Goal: Ask a question

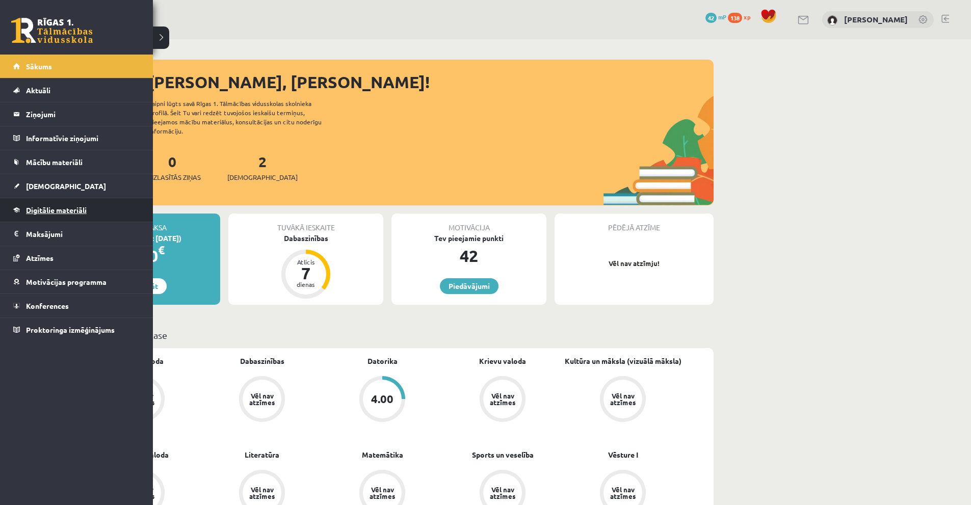
click at [65, 217] on link "Digitālie materiāli" at bounding box center [76, 209] width 127 height 23
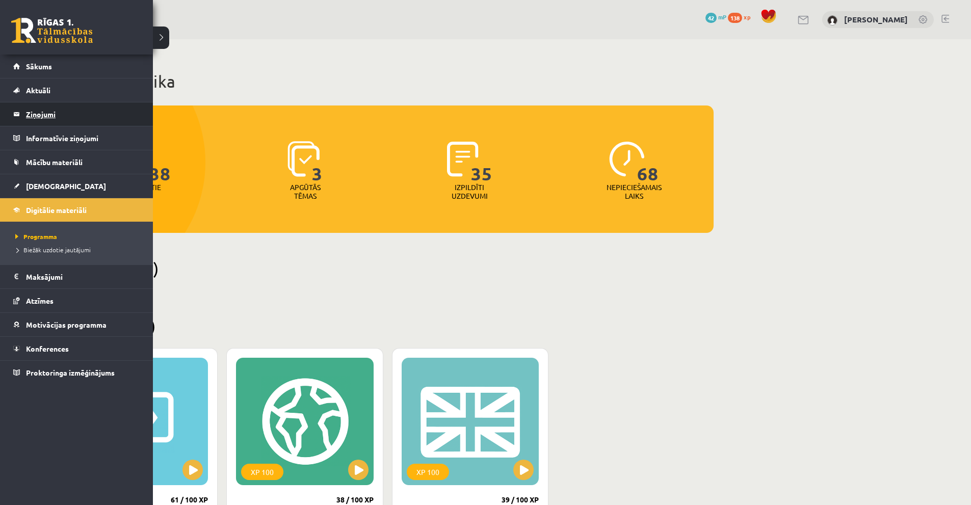
click at [36, 111] on legend "Ziņojumi 0" at bounding box center [83, 113] width 114 height 23
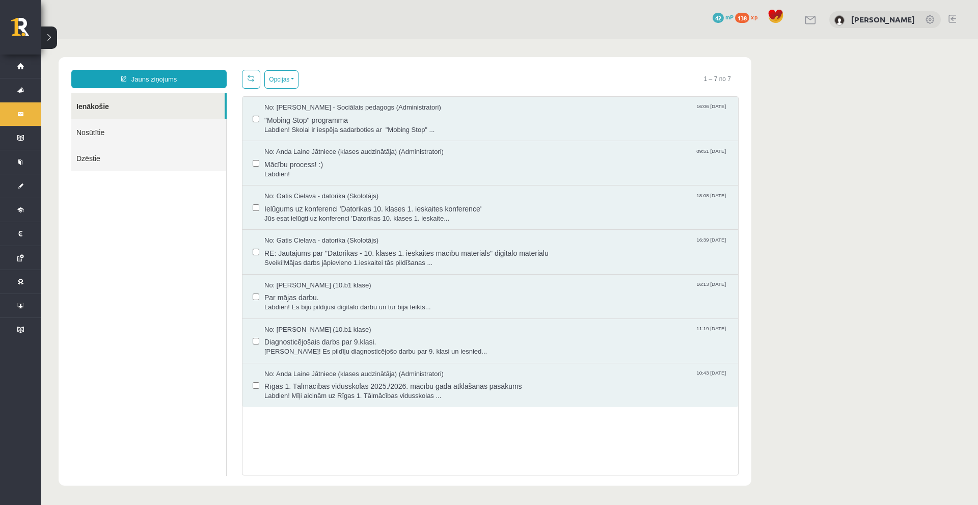
click at [155, 131] on link "Nosūtītie" at bounding box center [148, 132] width 155 height 26
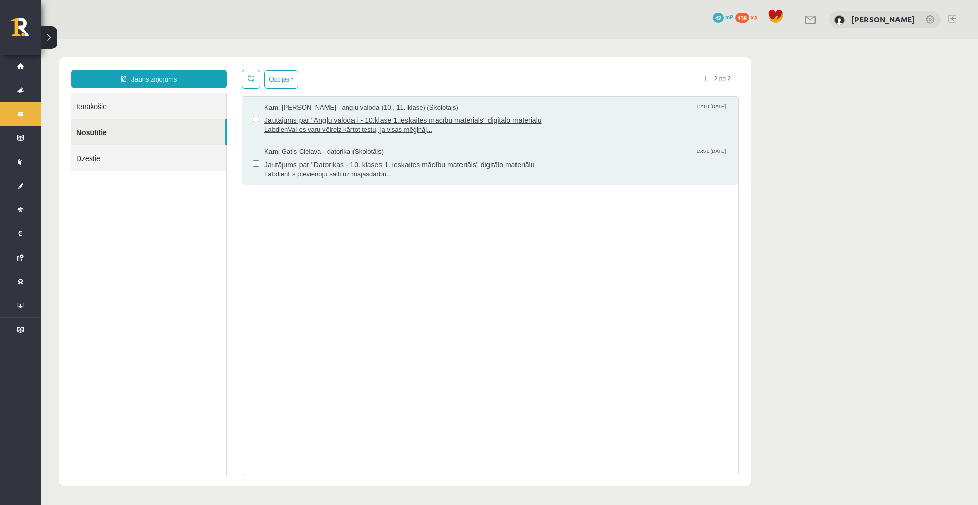
click at [473, 115] on span "Jautājums par "Angļu valoda i - 10.klase 1.ieskaites mācību materiāls" digitālo…" at bounding box center [496, 119] width 464 height 13
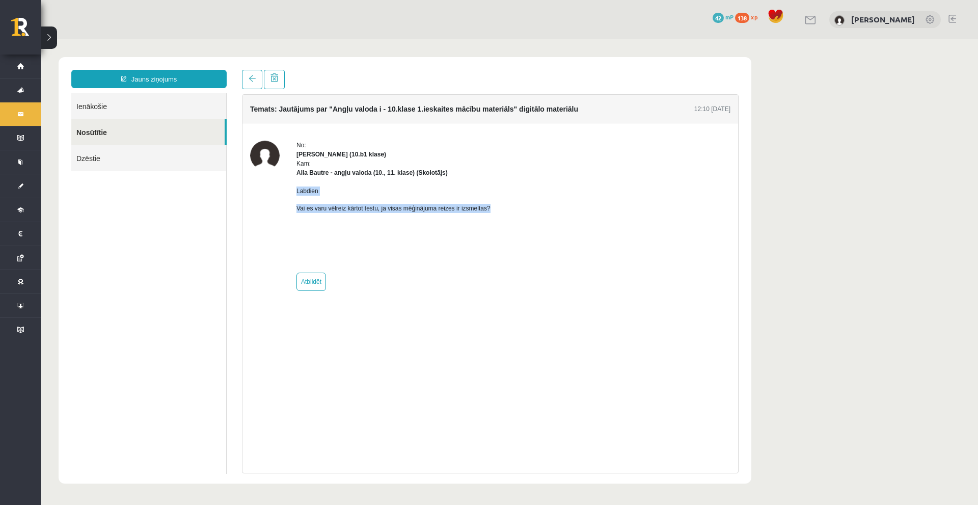
drag, startPoint x: 290, startPoint y: 188, endPoint x: 501, endPoint y: 208, distance: 211.3
click at [501, 208] on div "No: [PERSON_NAME] (10.b1 klase) Kam: [PERSON_NAME] - angļu valoda (10., 11. kla…" at bounding box center [490, 216] width 480 height 150
copy div "Labdien Vai es varu vēlreiz kārtot testu, ja visas mēģinājuma reizes ir izsmelt…"
click at [458, 180] on div "Labdien Vai es varu vēlreiz kārtot testu, ja visas mēģinājuma reizes ir izsmelt…" at bounding box center [394, 221] width 194 height 88
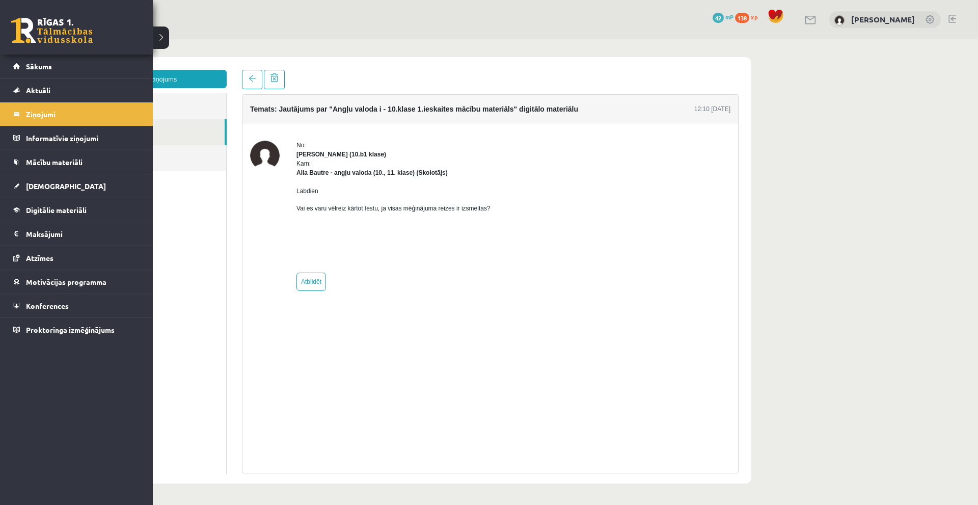
click at [68, 38] on link at bounding box center [52, 30] width 82 height 25
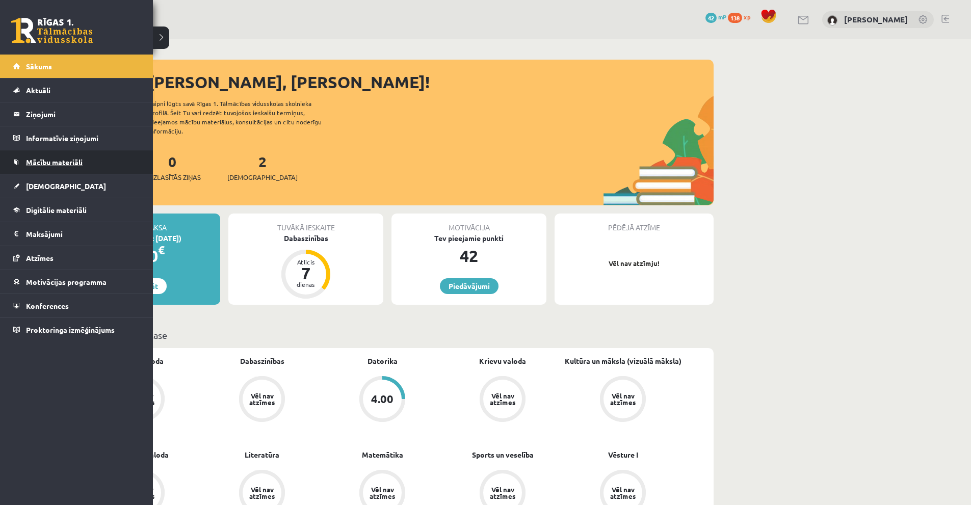
click at [68, 170] on link "Mācību materiāli" at bounding box center [76, 161] width 127 height 23
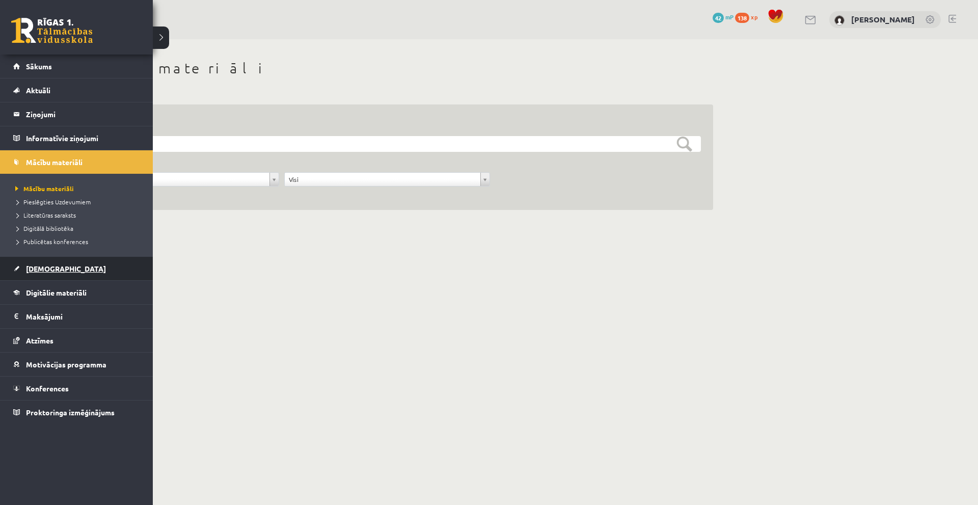
click at [51, 271] on span "[DEMOGRAPHIC_DATA]" at bounding box center [66, 268] width 80 height 9
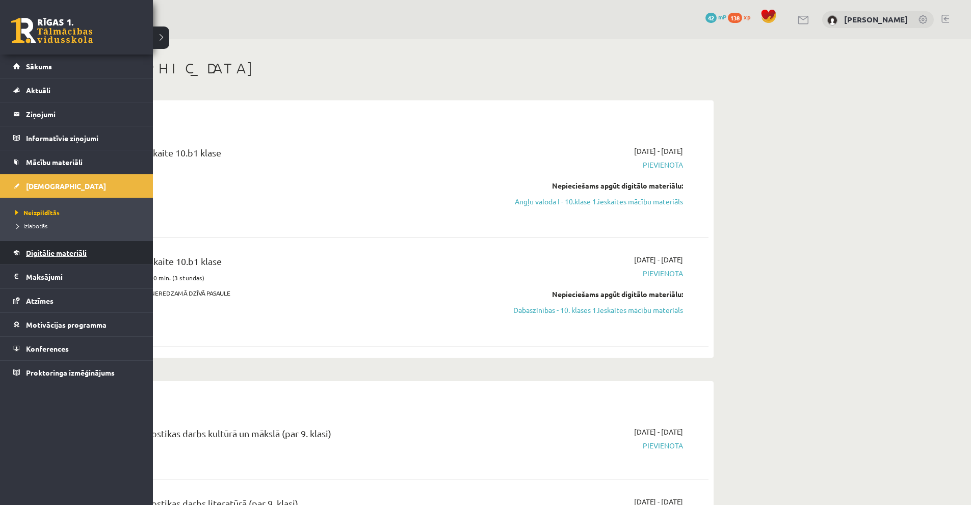
click at [47, 255] on span "Digitālie materiāli" at bounding box center [56, 252] width 61 height 9
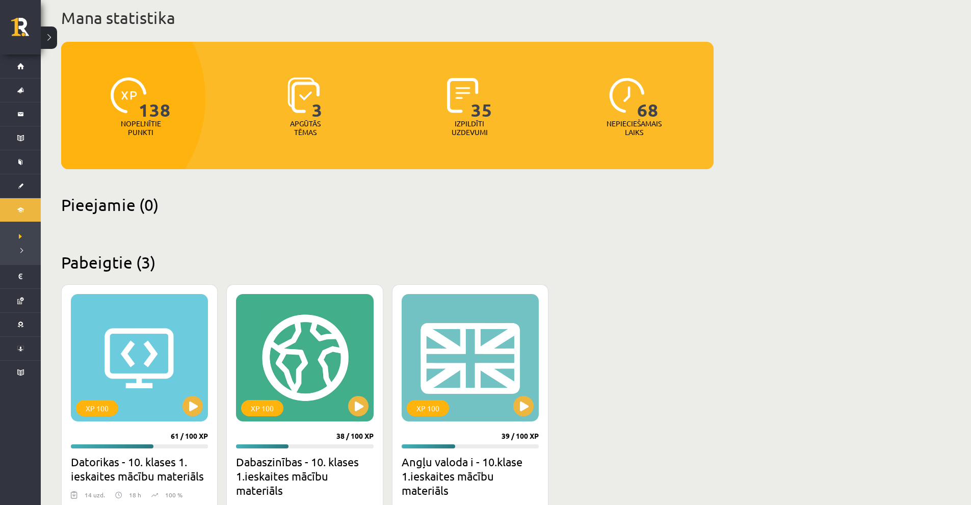
scroll to position [192, 0]
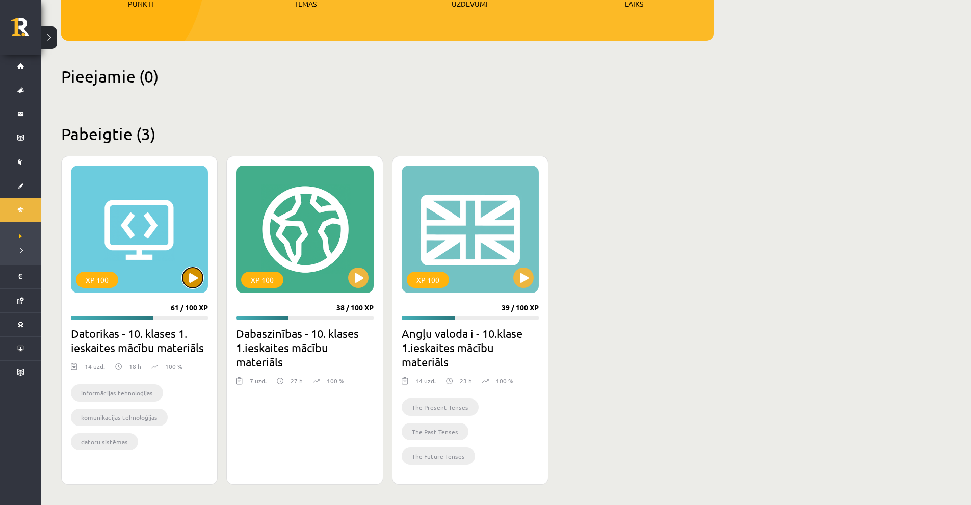
click at [190, 283] on button at bounding box center [192, 277] width 20 height 20
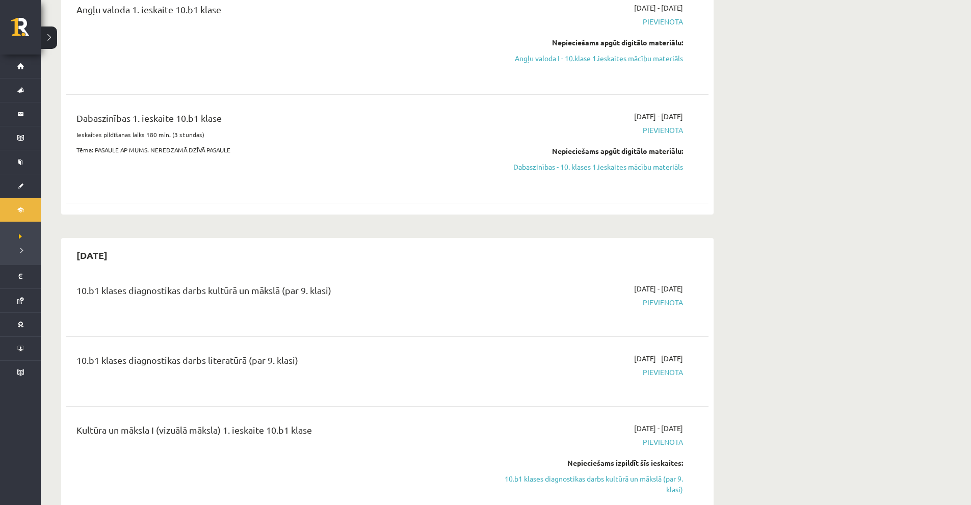
scroll to position [306, 0]
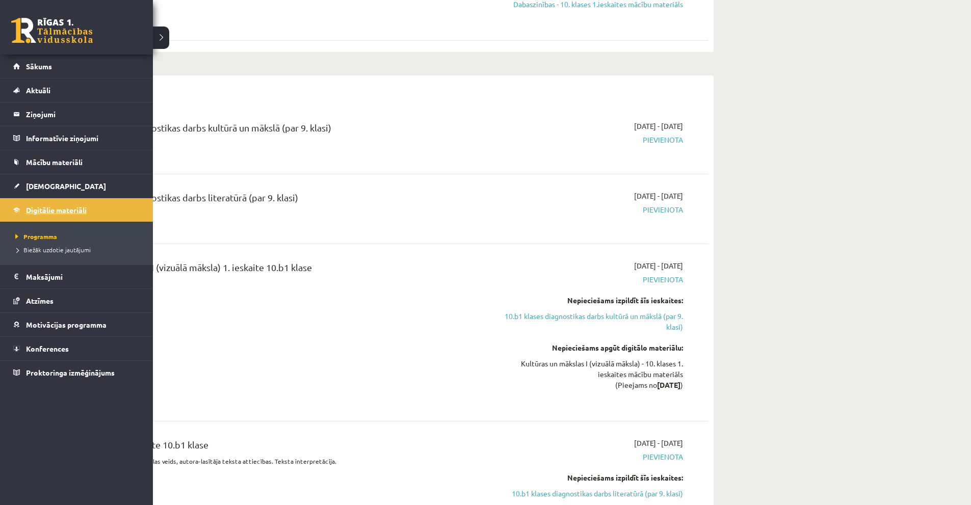
click at [49, 214] on link "Digitālie materiāli" at bounding box center [76, 209] width 127 height 23
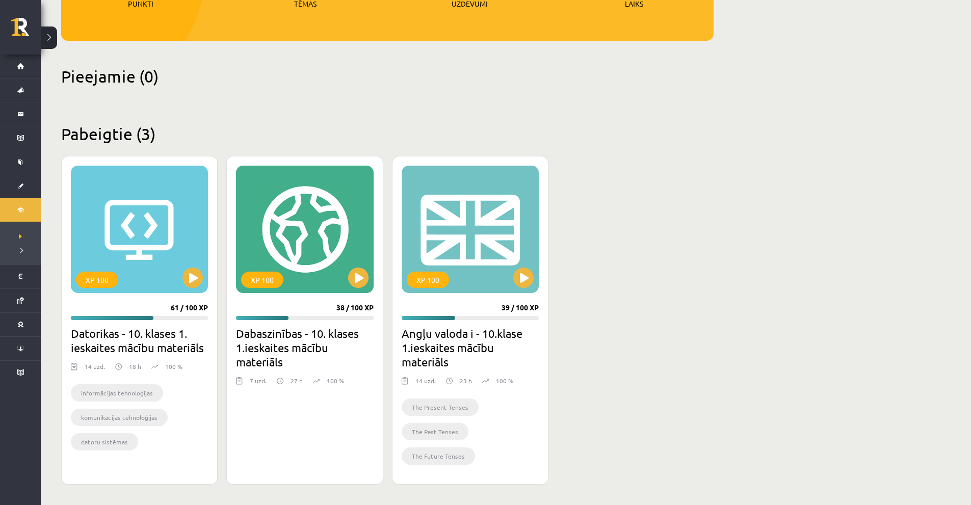
scroll to position [192, 0]
click at [526, 282] on button at bounding box center [523, 277] width 20 height 20
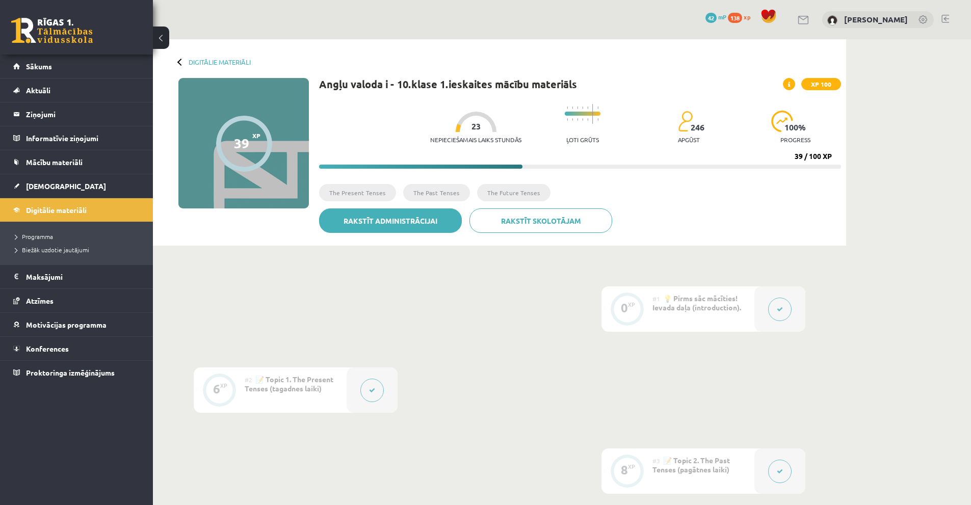
click at [417, 227] on link "Rakstīt administrācijai" at bounding box center [390, 220] width 143 height 24
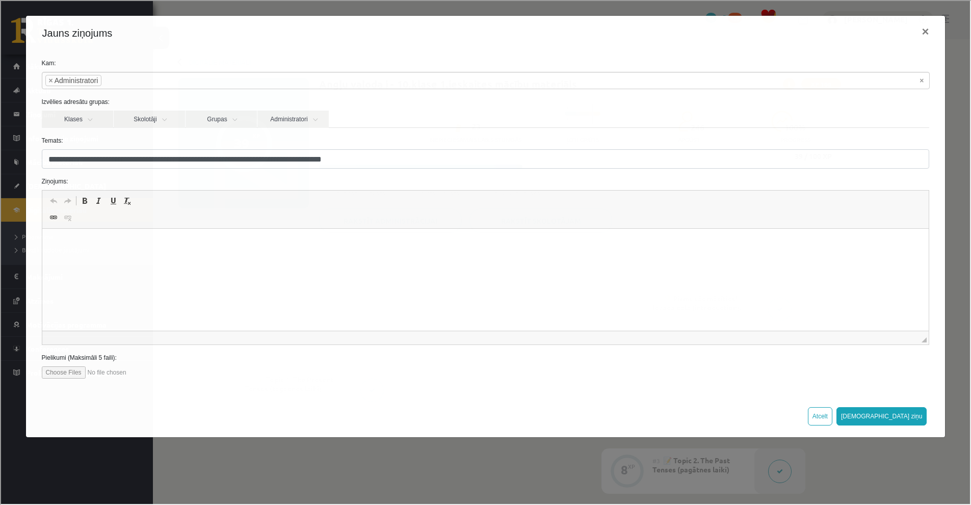
click at [189, 260] on html at bounding box center [485, 244] width 886 height 31
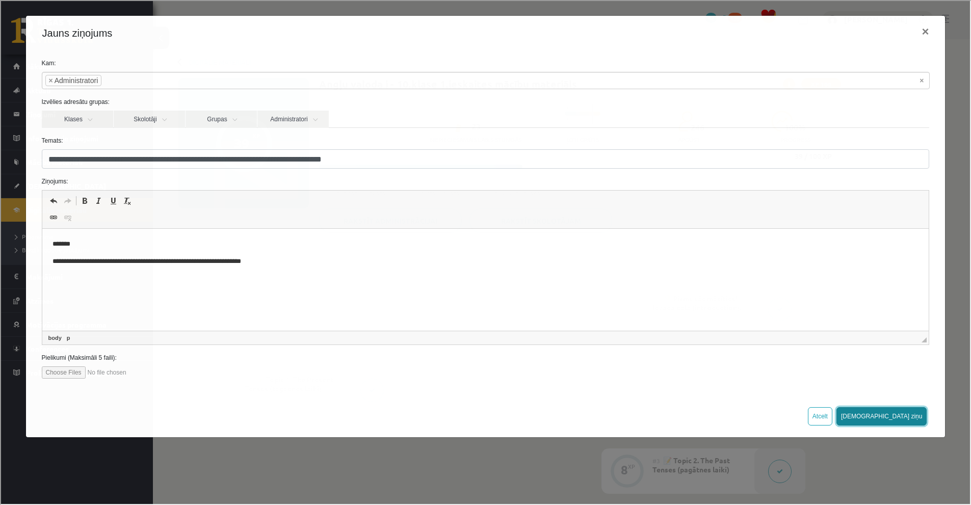
click at [912, 417] on button "[DEMOGRAPHIC_DATA] ziņu" at bounding box center [880, 415] width 91 height 18
